Goal: Task Accomplishment & Management: Use online tool/utility

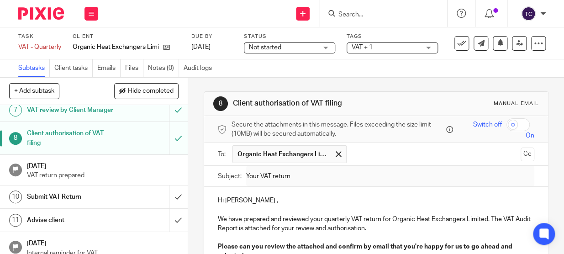
click at [111, 180] on p "VAT return prepared" at bounding box center [103, 175] width 152 height 9
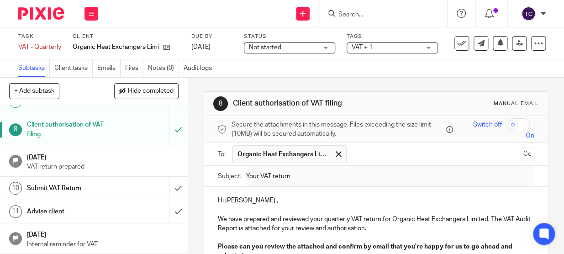
scroll to position [192, 0]
click at [111, 192] on div "Submit VAT Return" at bounding box center [93, 188] width 133 height 14
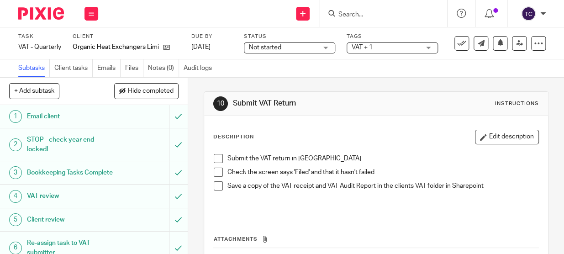
scroll to position [192, 0]
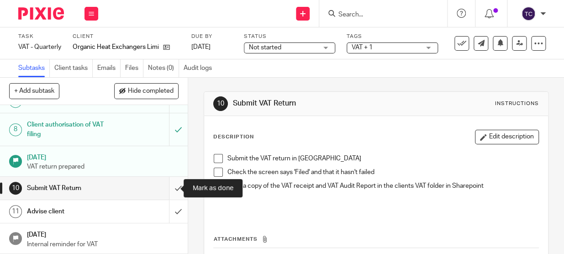
click at [170, 188] on input "submit" at bounding box center [94, 188] width 188 height 23
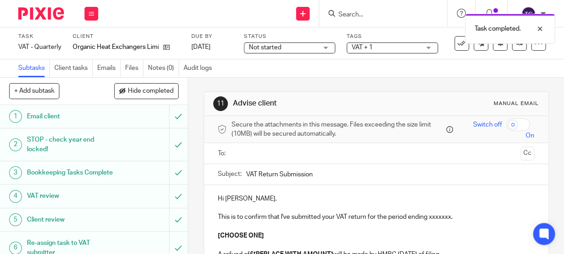
click at [274, 158] on input "text" at bounding box center [376, 153] width 282 height 11
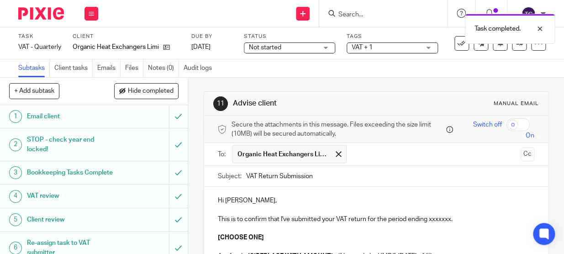
scroll to position [41, 0]
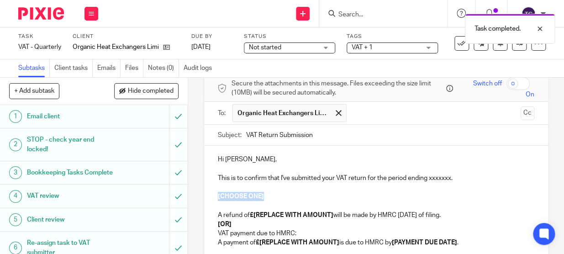
drag, startPoint x: 215, startPoint y: 193, endPoint x: 264, endPoint y: 197, distance: 49.0
click at [264, 197] on p "[CHOOSE ONE]" at bounding box center [376, 196] width 316 height 9
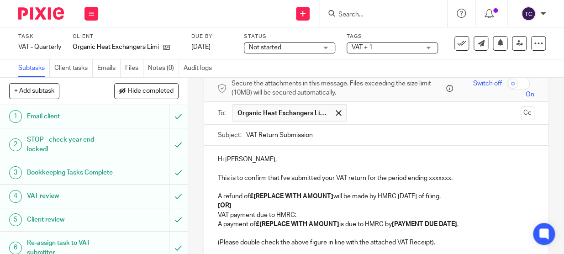
click at [253, 194] on strong "£[REPLACE WITH AMOUNT]" at bounding box center [292, 196] width 84 height 6
click at [256, 195] on strong "££17,201.36[REPLACE WITH AMOUNT]" at bounding box center [308, 196] width 116 height 6
click at [282, 195] on strong "£17,201.36[REPLACE WITH AMOUNT]" at bounding box center [306, 196] width 112 height 6
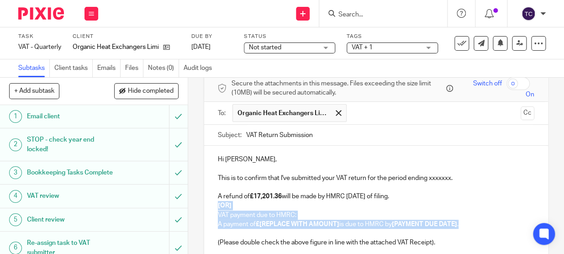
drag, startPoint x: 215, startPoint y: 206, endPoint x: 463, endPoint y: 221, distance: 249.3
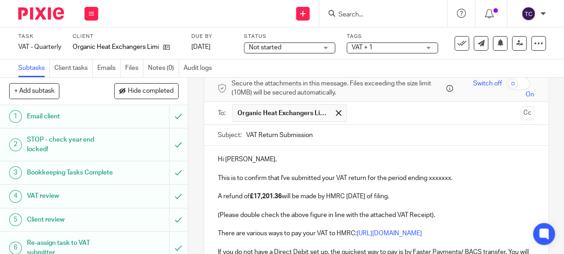
click at [428, 177] on p "This is to confirm that I've submitted your VAT return for the period ending xx…" at bounding box center [376, 178] width 316 height 9
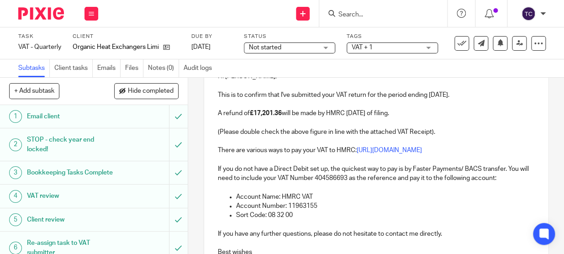
click at [448, 214] on p "Sort Code: 08 32 00" at bounding box center [385, 214] width 298 height 9
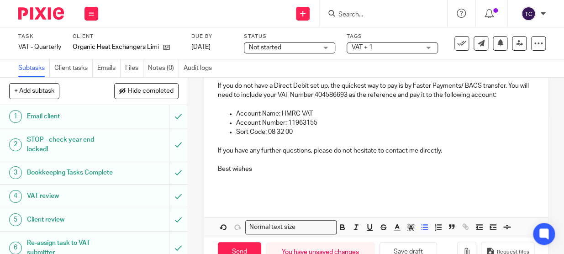
scroll to position [233, 0]
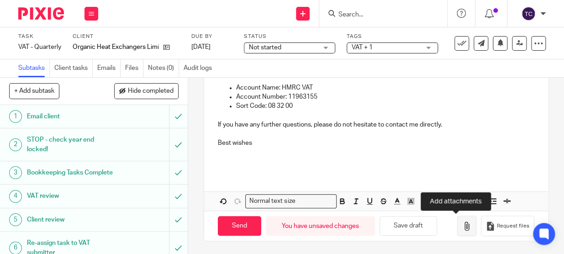
click at [462, 221] on icon "button" at bounding box center [466, 225] width 9 height 9
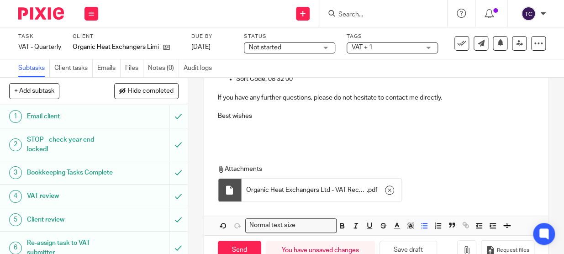
scroll to position [285, 0]
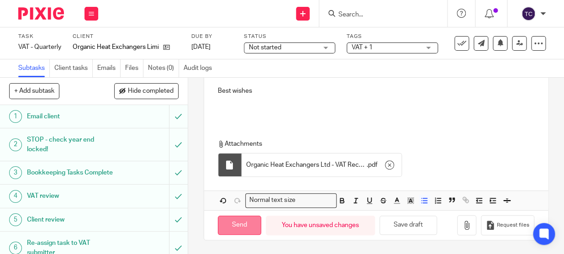
click at [238, 220] on input "Send" at bounding box center [239, 226] width 43 height 20
type input "Sent"
click at [353, 16] on input "Search" at bounding box center [378, 15] width 82 height 8
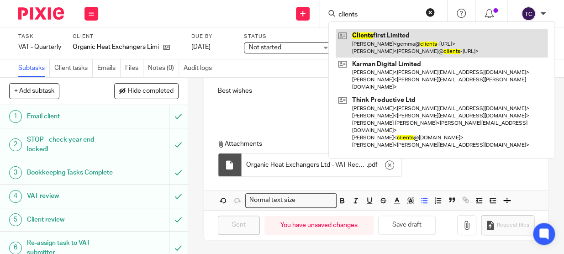
type input "clients"
click at [360, 38] on link at bounding box center [442, 43] width 212 height 28
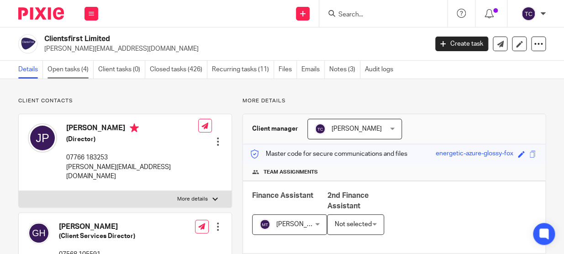
drag, startPoint x: 0, startPoint y: 0, endPoint x: 91, endPoint y: 76, distance: 118.7
click at [91, 76] on link "Open tasks (4)" at bounding box center [70, 70] width 46 height 18
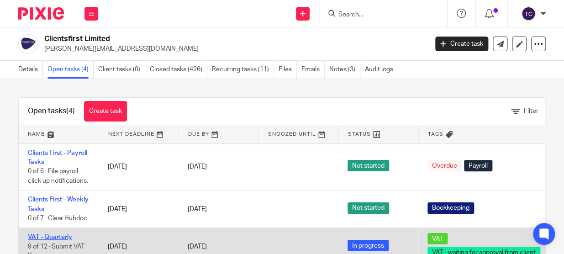
click at [54, 237] on link "VAT - Quarterly" at bounding box center [50, 237] width 44 height 6
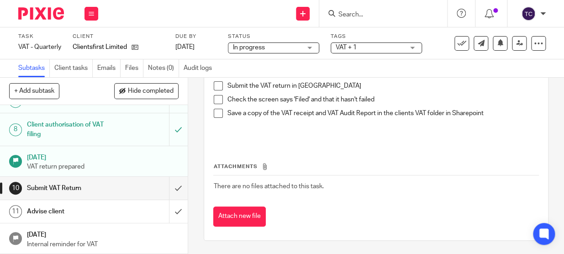
scroll to position [192, 0]
click at [83, 134] on h1 "Client authorisation of VAT filing" at bounding box center [71, 129] width 89 height 23
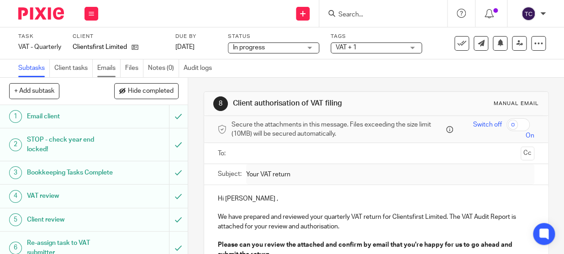
click at [113, 72] on link "Emails" at bounding box center [108, 68] width 23 height 18
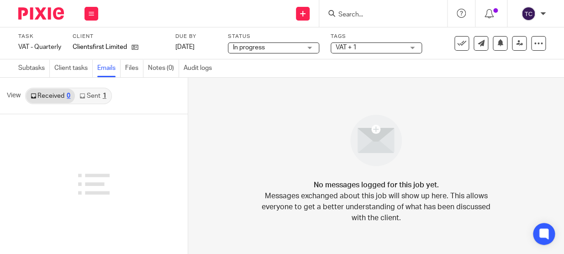
click at [97, 96] on link "Sent 1" at bounding box center [93, 96] width 36 height 15
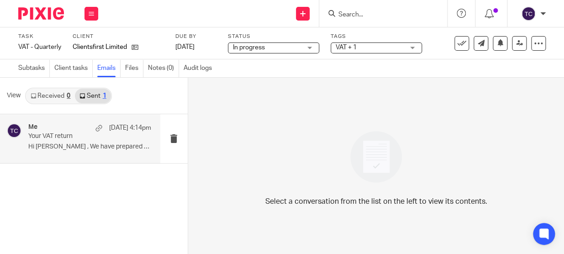
click at [157, 151] on div "Me [DATE] 4:14pm Your VAT return Hi [PERSON_NAME] , We have prepared and review…" at bounding box center [80, 138] width 160 height 49
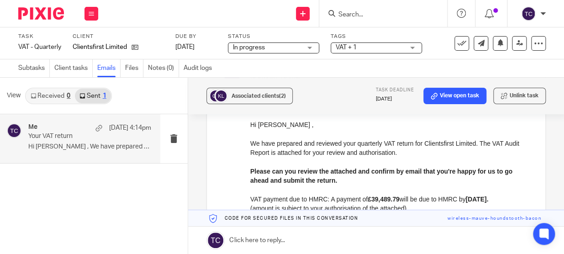
scroll to position [124, 0]
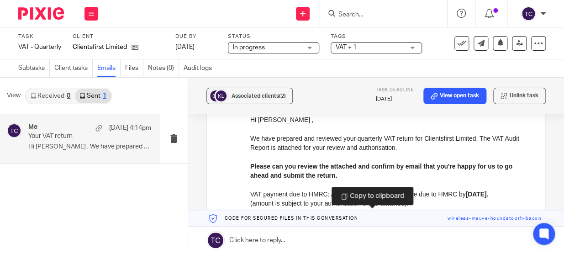
click at [462, 215] on link at bounding box center [376, 218] width 376 height 16
